Goal: Check status

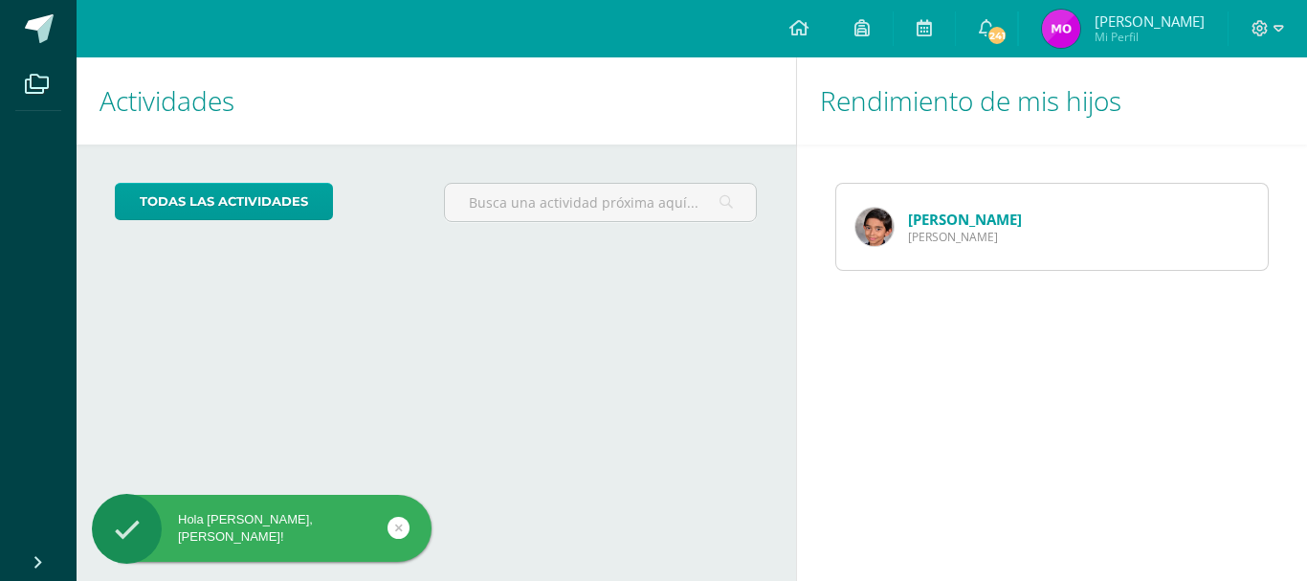
click at [946, 227] on link "[PERSON_NAME]" at bounding box center [965, 219] width 114 height 19
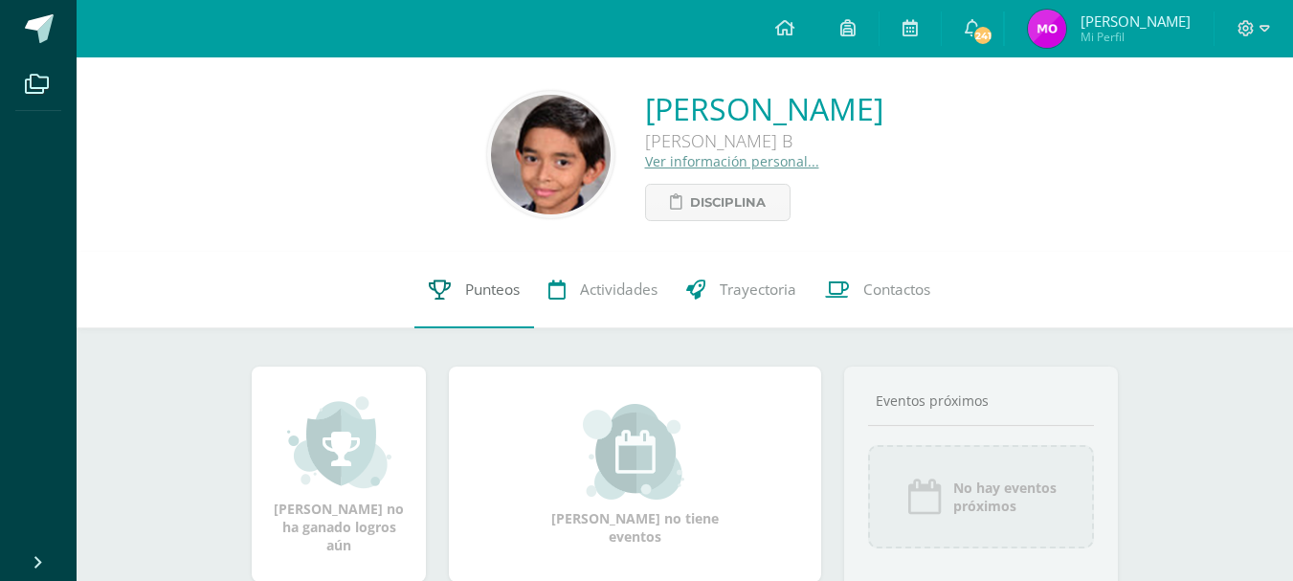
click at [496, 284] on span "Punteos" at bounding box center [492, 289] width 55 height 20
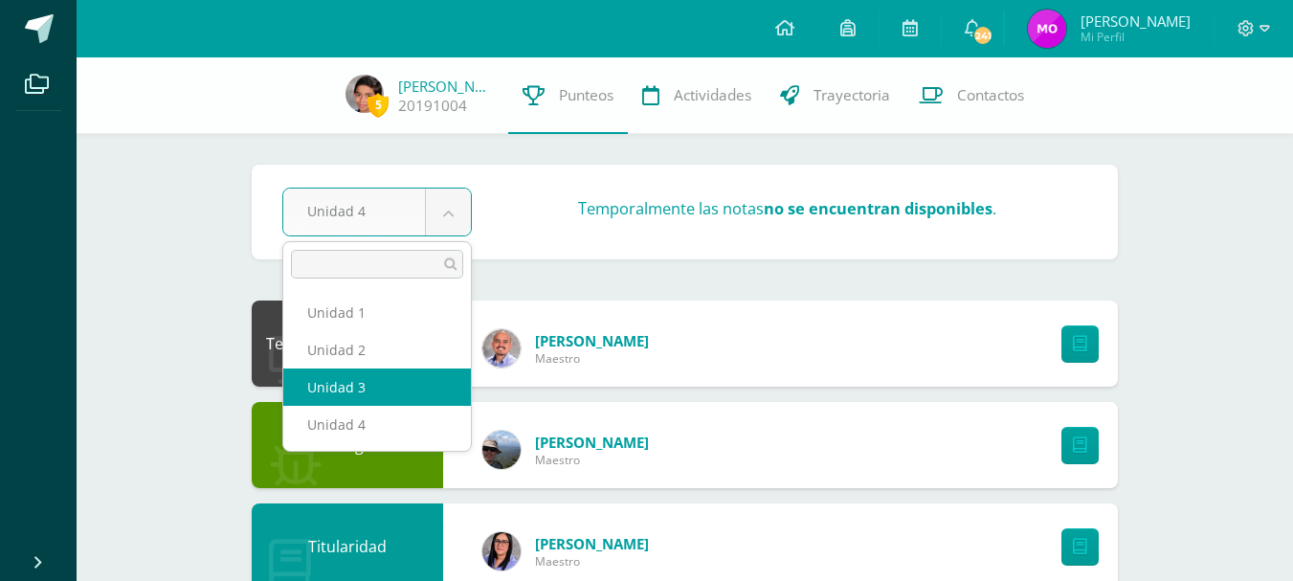
select select "Unidad 3"
